Goal: Information Seeking & Learning: Learn about a topic

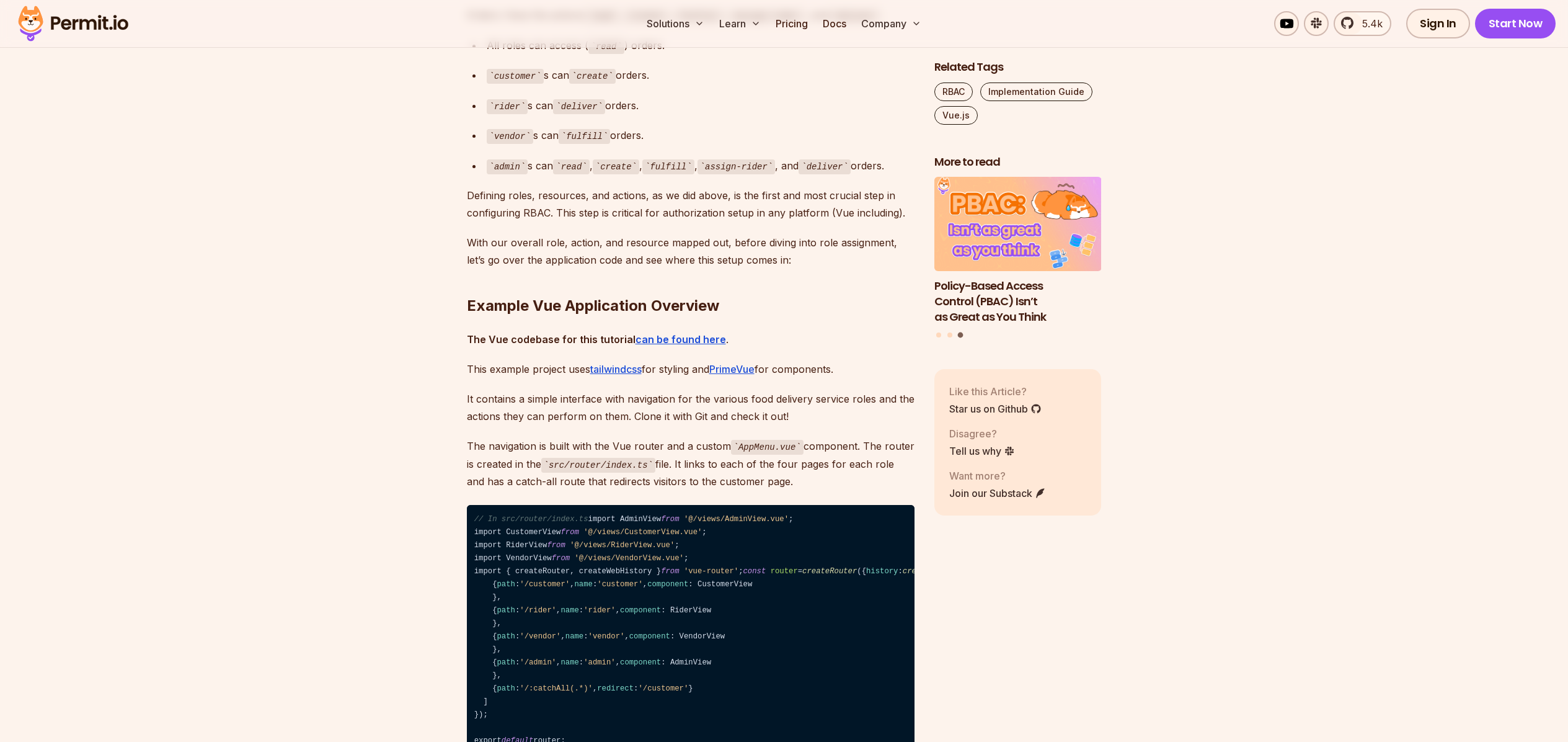
scroll to position [1580, 0]
click at [91, 22] on img at bounding box center [73, 23] width 122 height 42
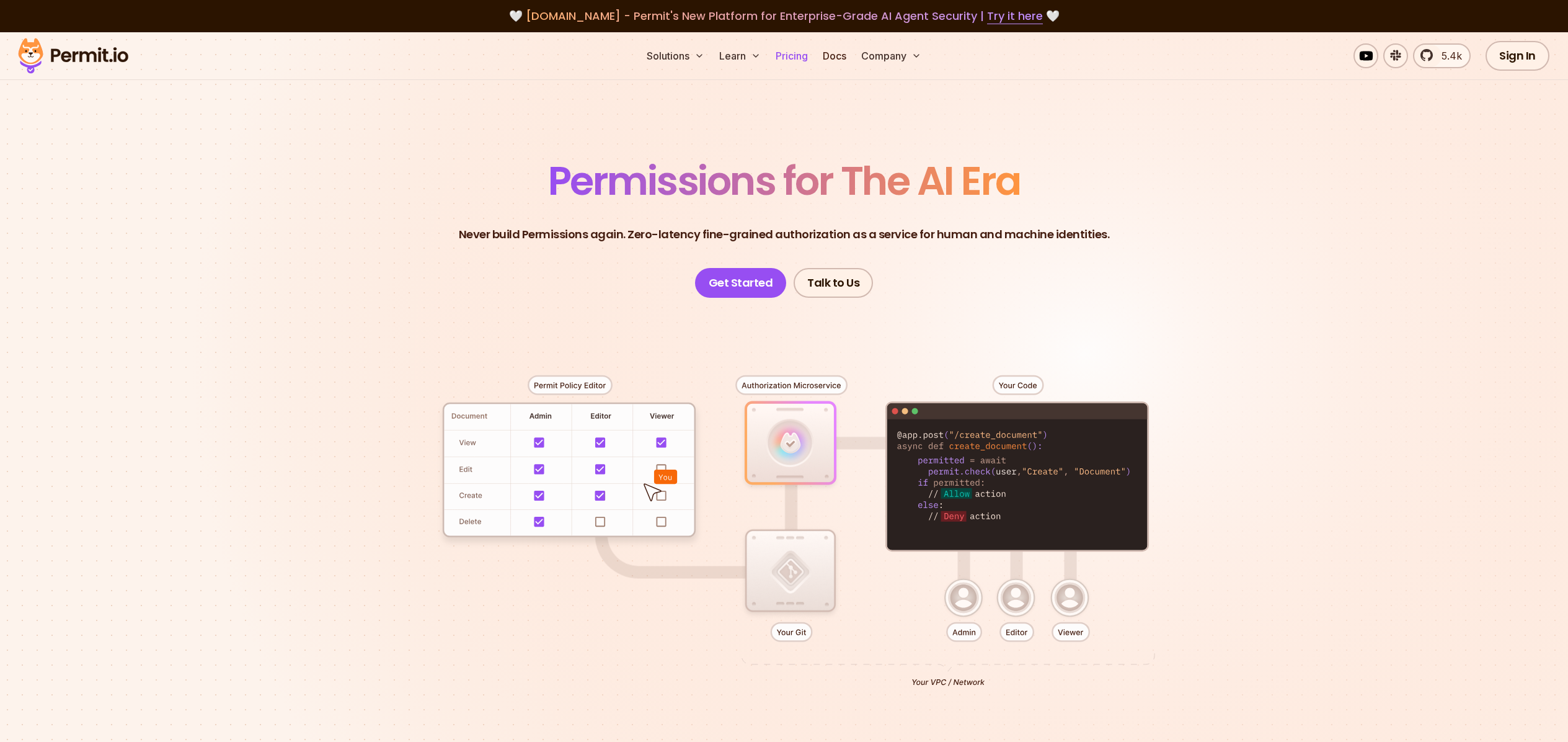
click at [796, 61] on link "Pricing" at bounding box center [792, 56] width 42 height 25
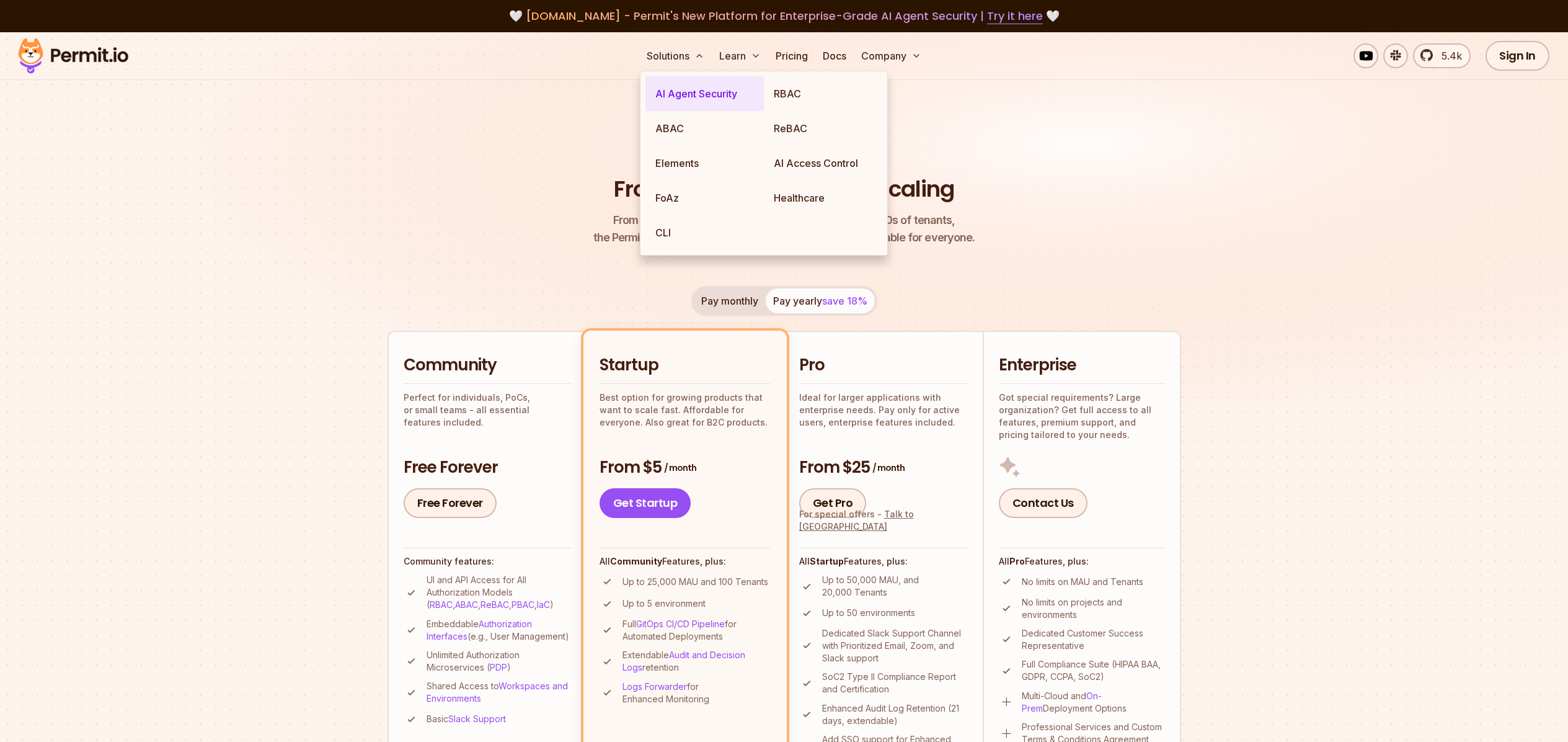
click at [681, 97] on link "AI Agent Security" at bounding box center [704, 93] width 118 height 35
click at [816, 93] on link "RBAC" at bounding box center [823, 93] width 118 height 35
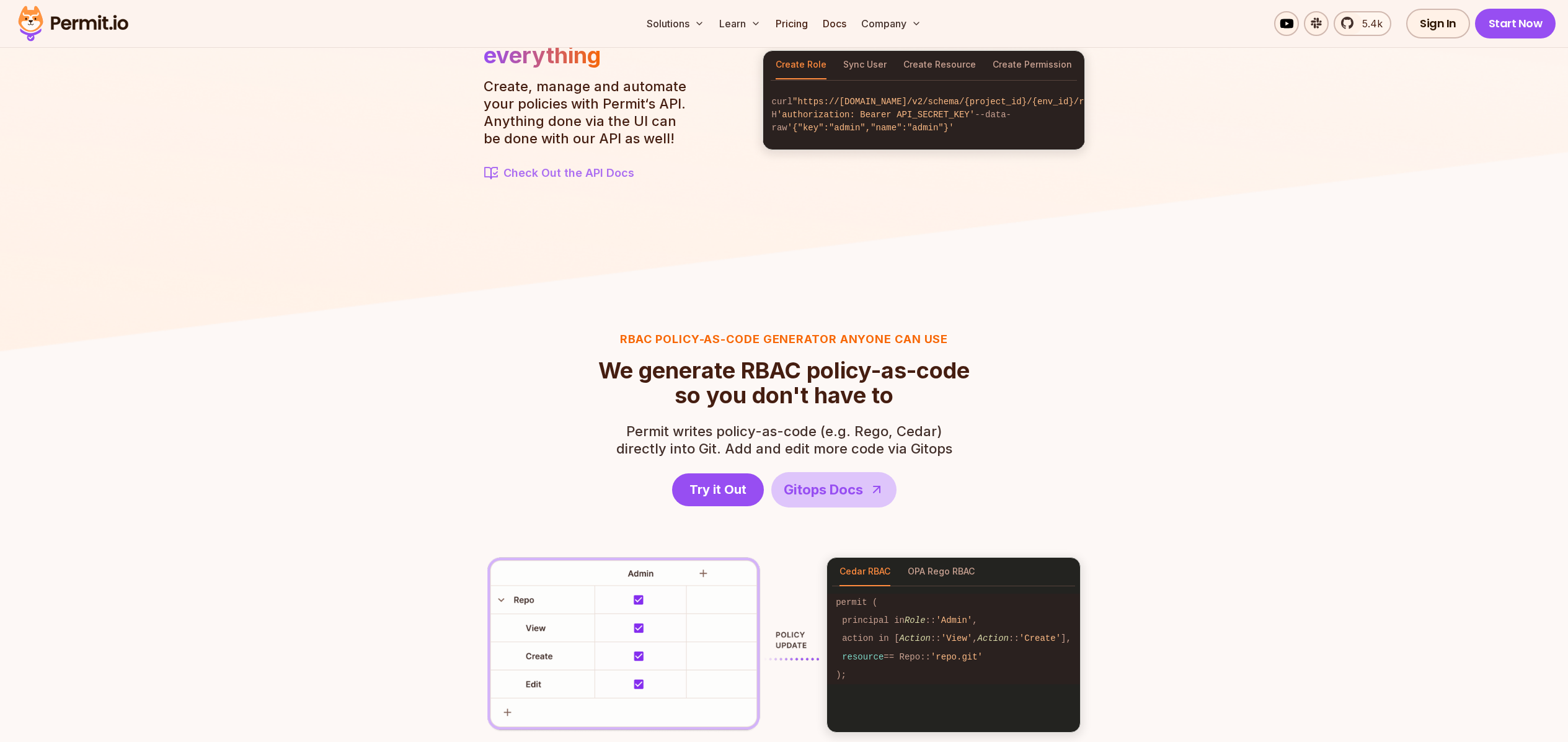
scroll to position [1027, 0]
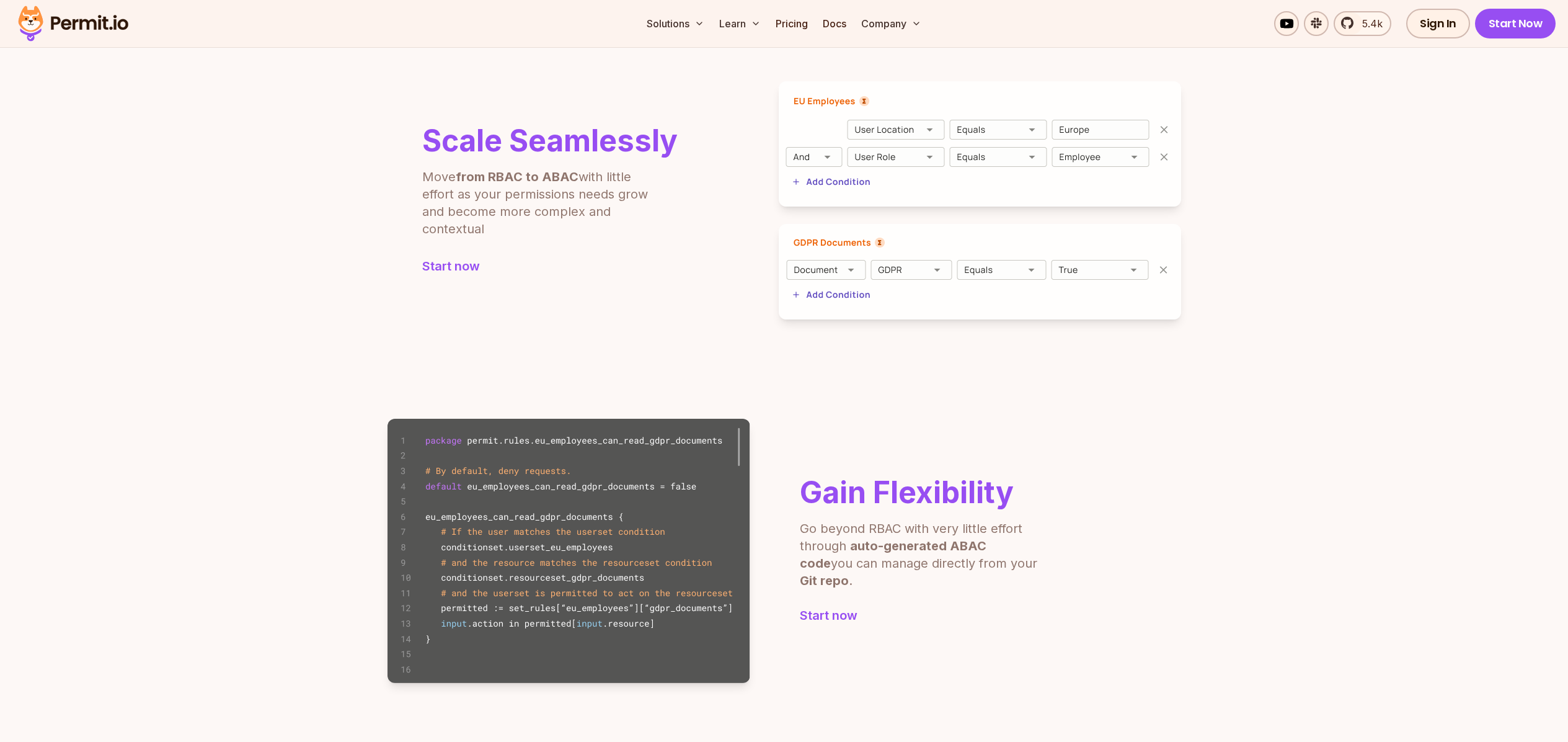
scroll to position [327, 0]
